Goal: Learn about a topic: Learn about a topic

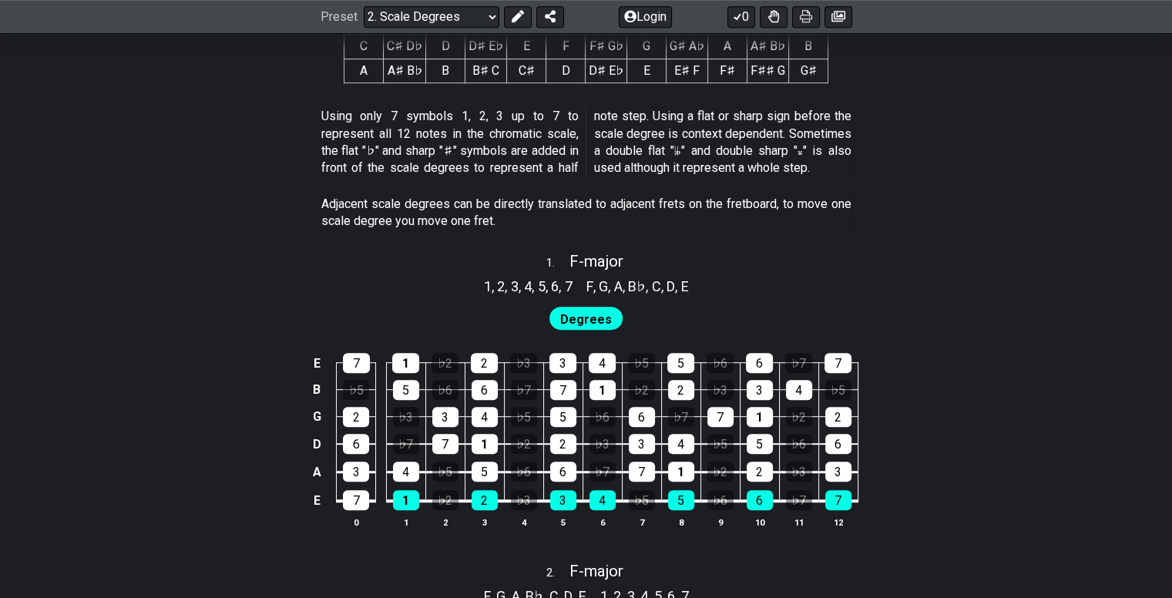
scroll to position [925, 0]
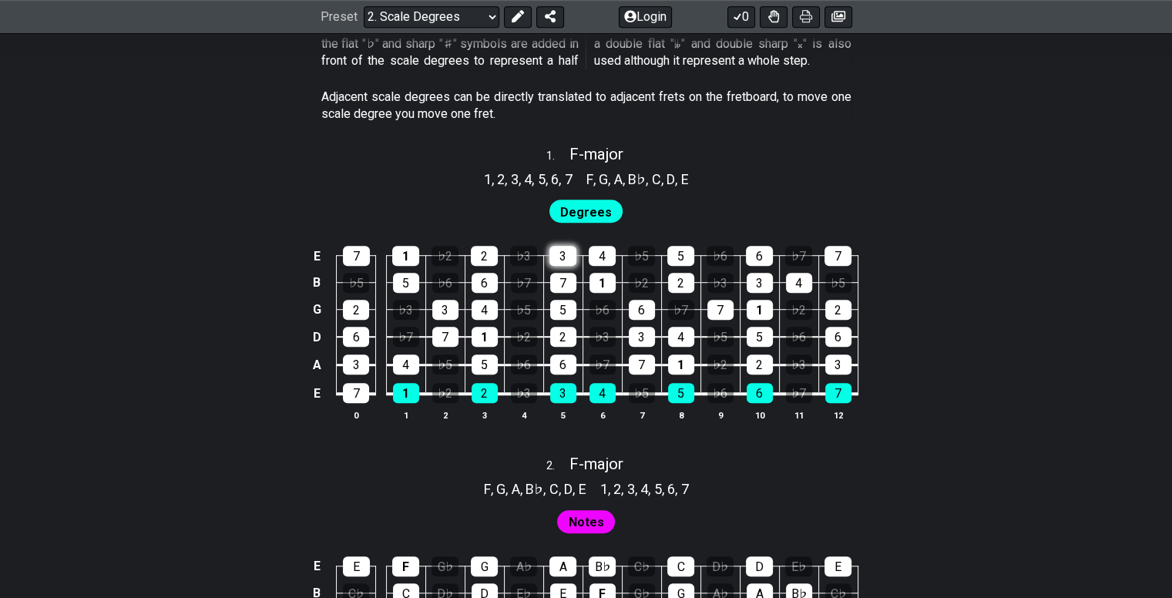
click at [565, 255] on div "3" at bounding box center [562, 256] width 27 height 20
click at [588, 252] on td "4" at bounding box center [602, 242] width 39 height 27
click at [599, 254] on div "4" at bounding box center [602, 256] width 27 height 20
click at [602, 254] on div "4" at bounding box center [602, 256] width 27 height 20
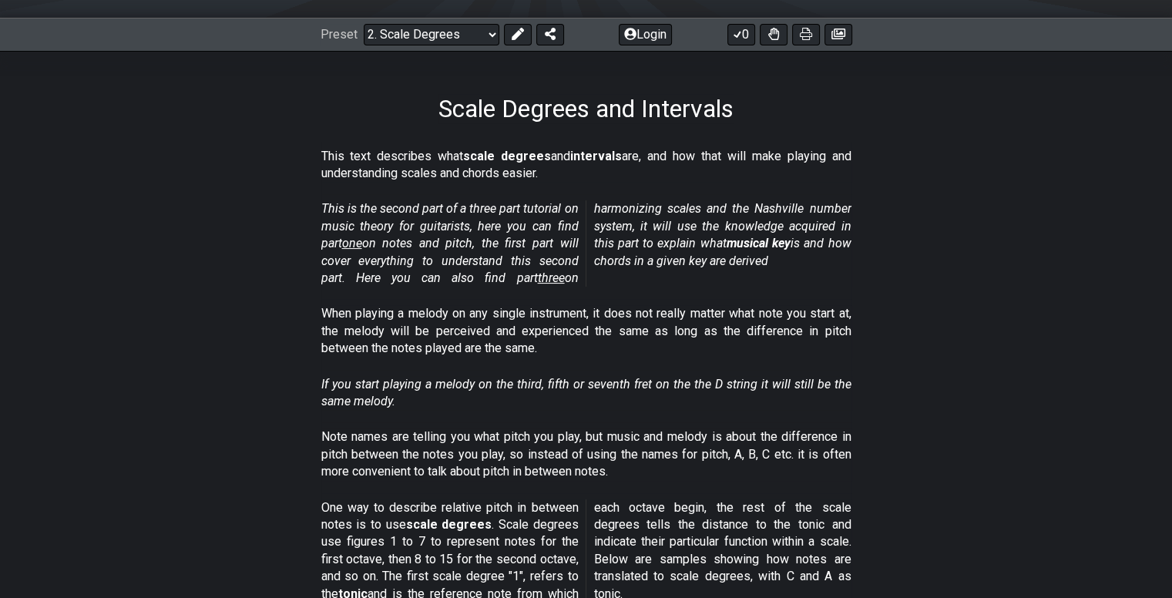
scroll to position [385, 0]
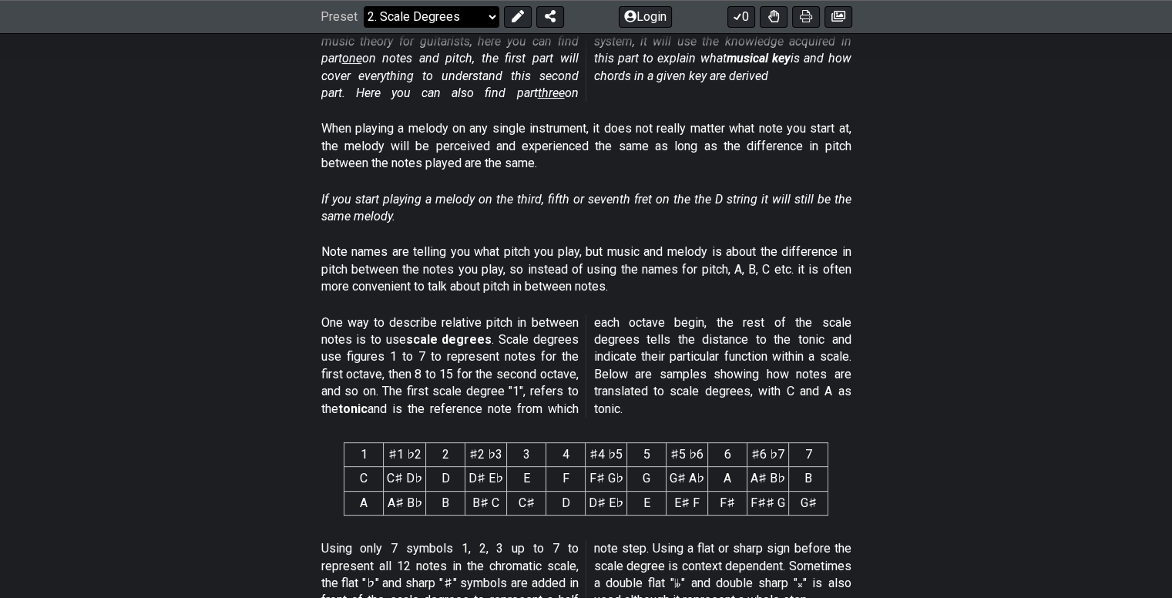
click at [470, 22] on select "Welcome to #fretflip! Initial Preset Custom Preset Minor Pentatonic Major Penta…" at bounding box center [432, 17] width 136 height 22
click at [707, 183] on div "When playing a melody on any single instrument, it does not really matter what …" at bounding box center [586, 149] width 530 height 70
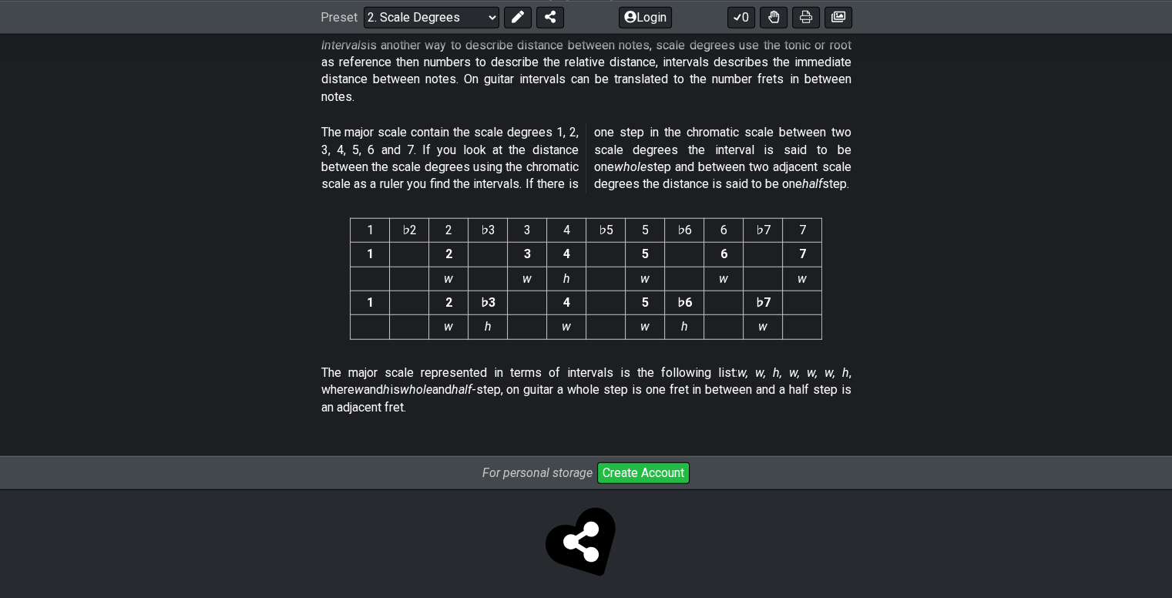
scroll to position [4039, 0]
